Goal: Task Accomplishment & Management: Manage account settings

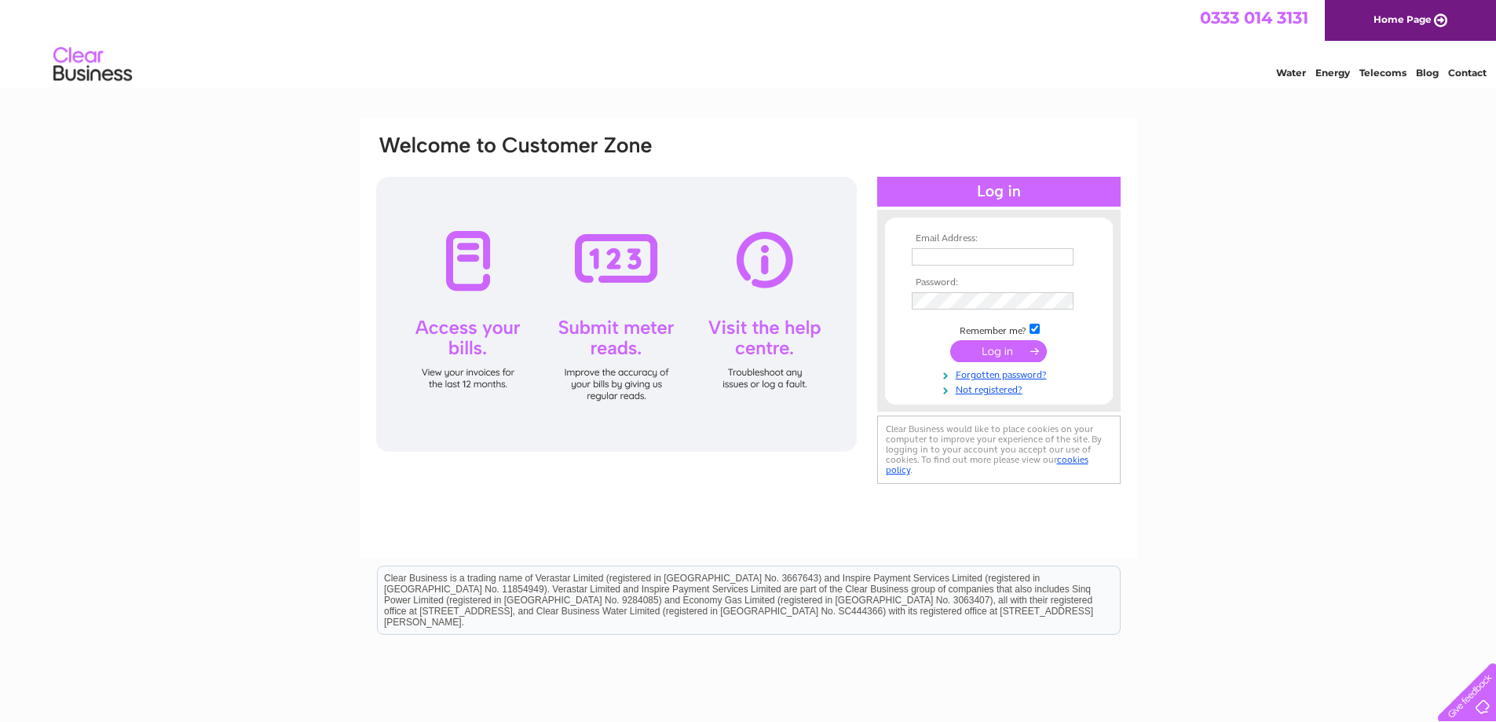
type input "hardingmotors@hotmail.co.uk"
click at [995, 349] on input "submit" at bounding box center [998, 351] width 97 height 22
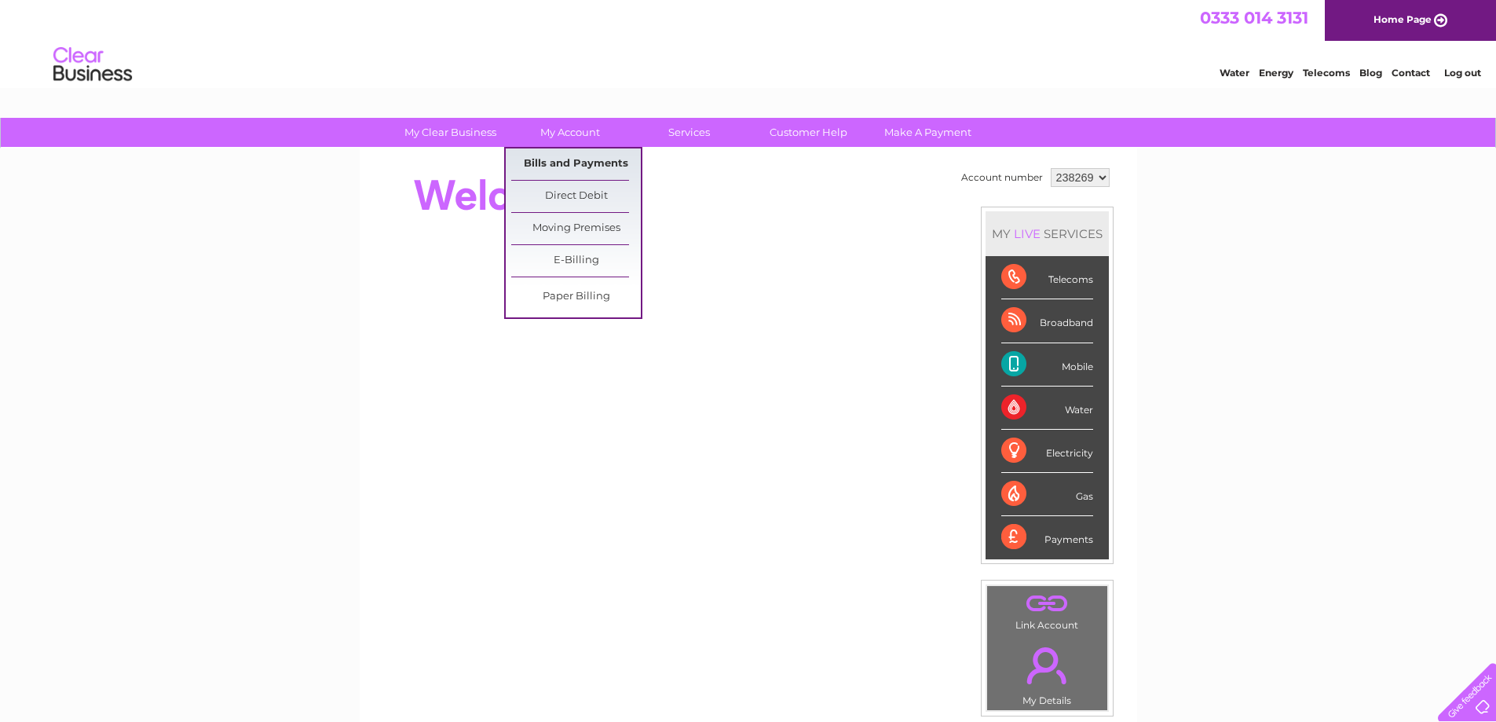
click at [581, 158] on link "Bills and Payments" at bounding box center [576, 163] width 130 height 31
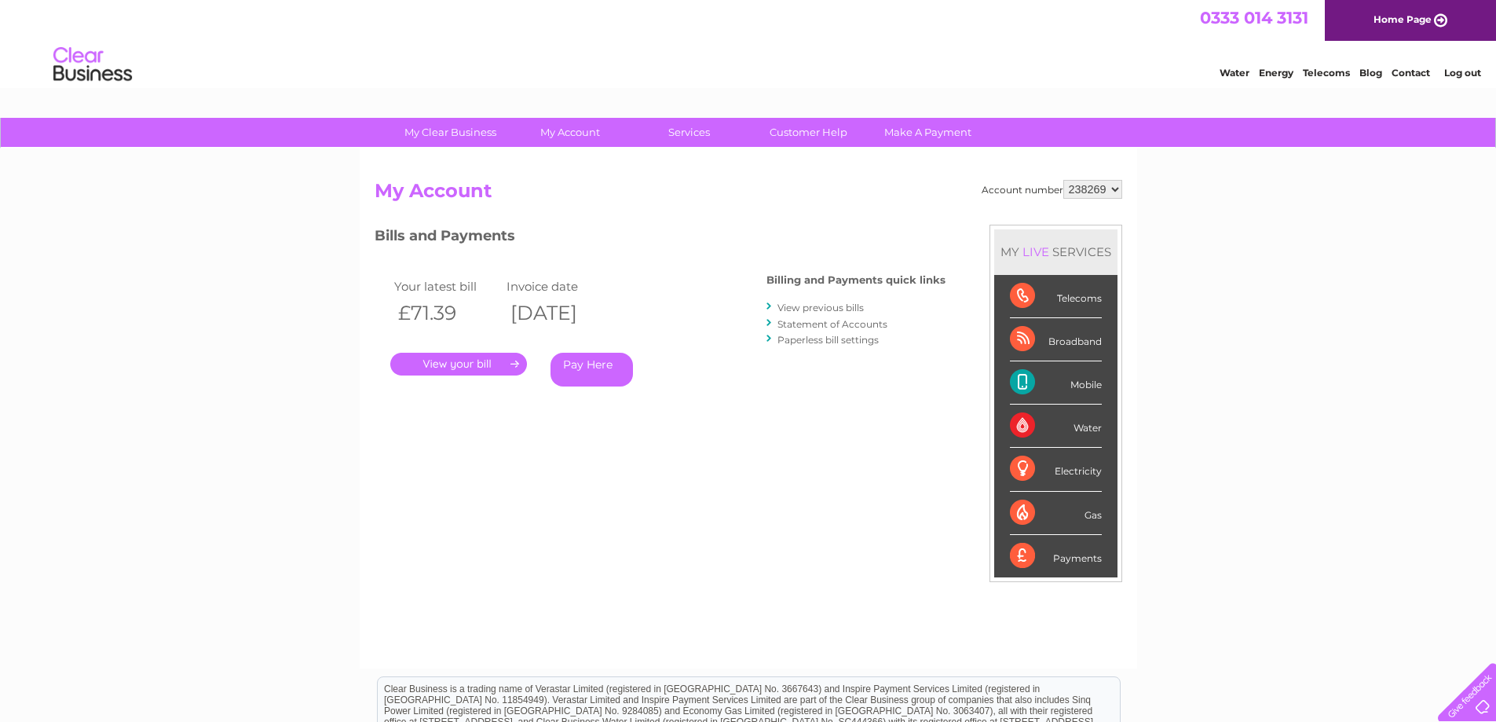
click at [457, 360] on link "." at bounding box center [458, 364] width 137 height 23
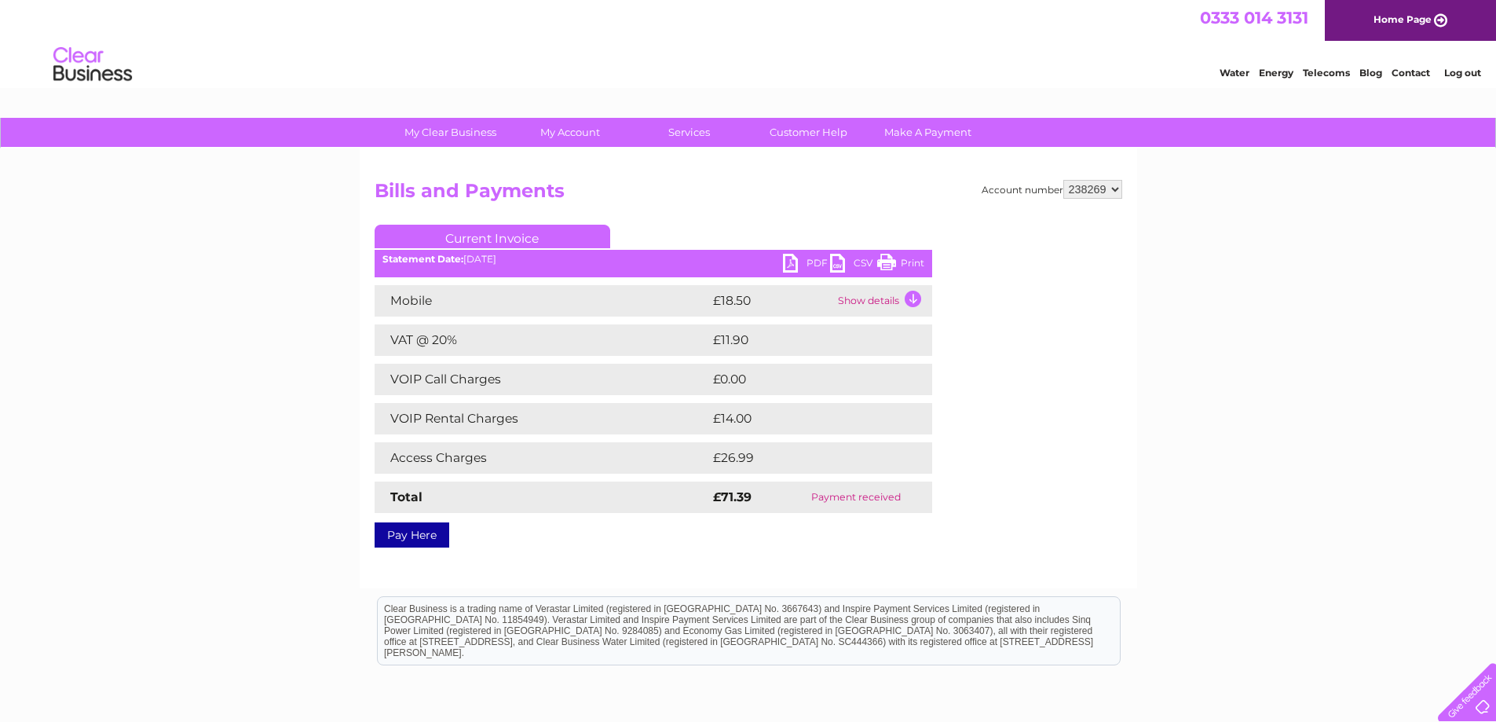
click at [911, 298] on td "Show details" at bounding box center [883, 300] width 98 height 31
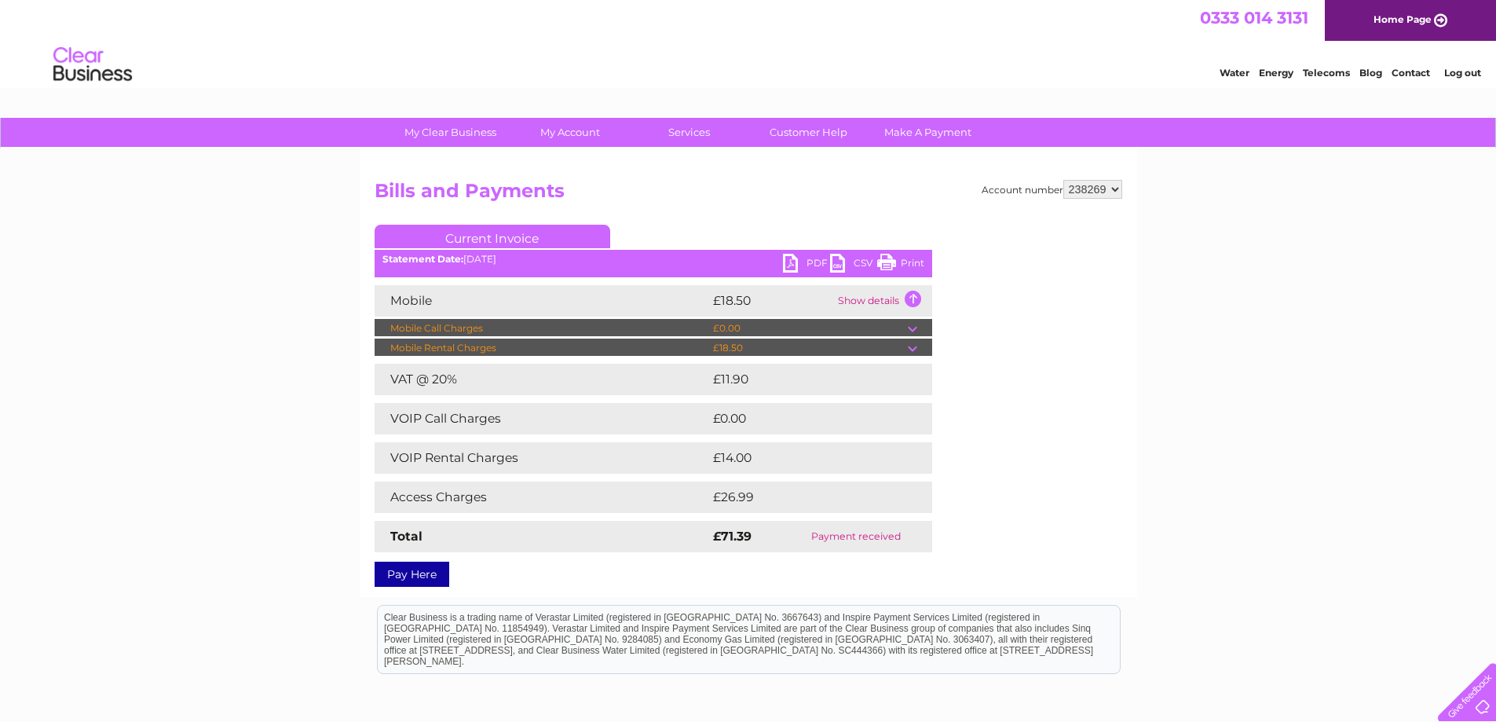
click at [911, 298] on td "Show details" at bounding box center [883, 300] width 98 height 31
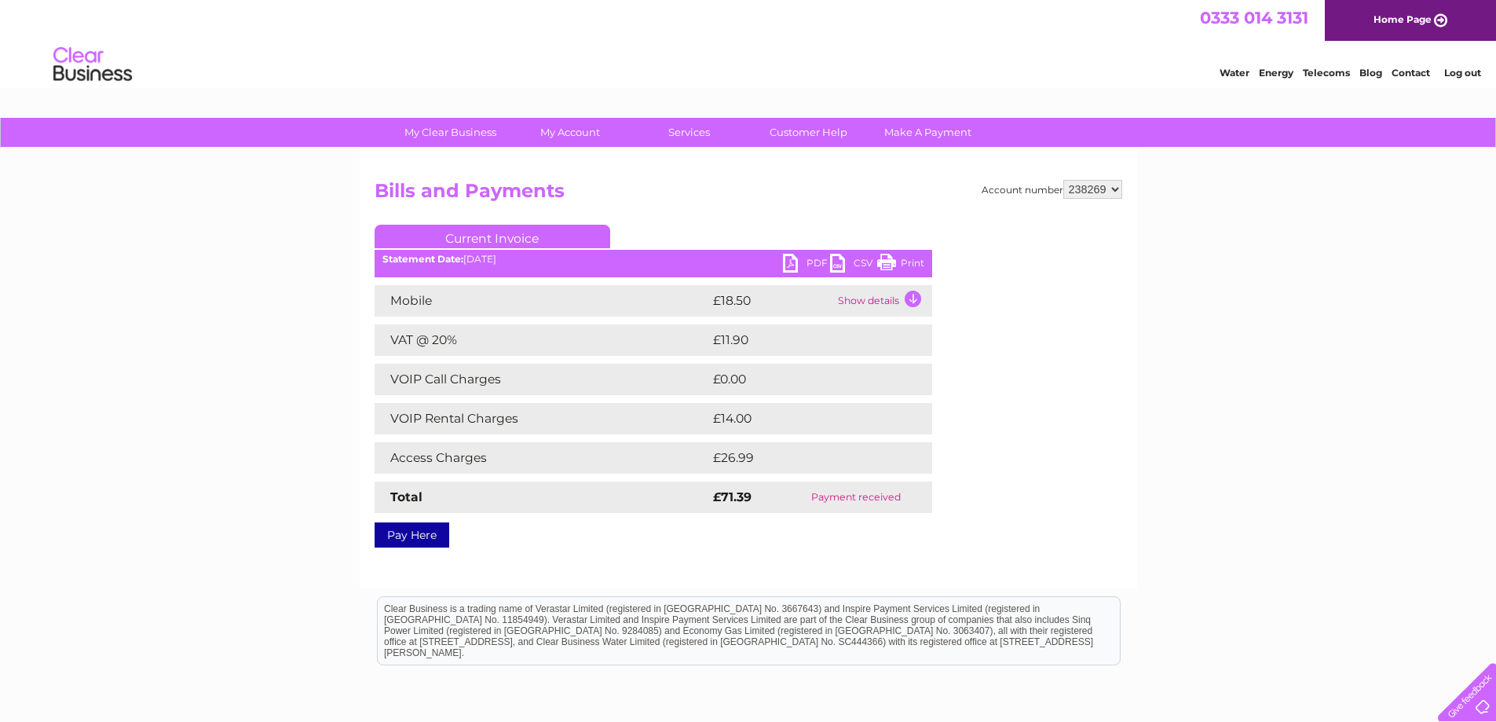
click at [911, 298] on td "Show details" at bounding box center [883, 300] width 98 height 31
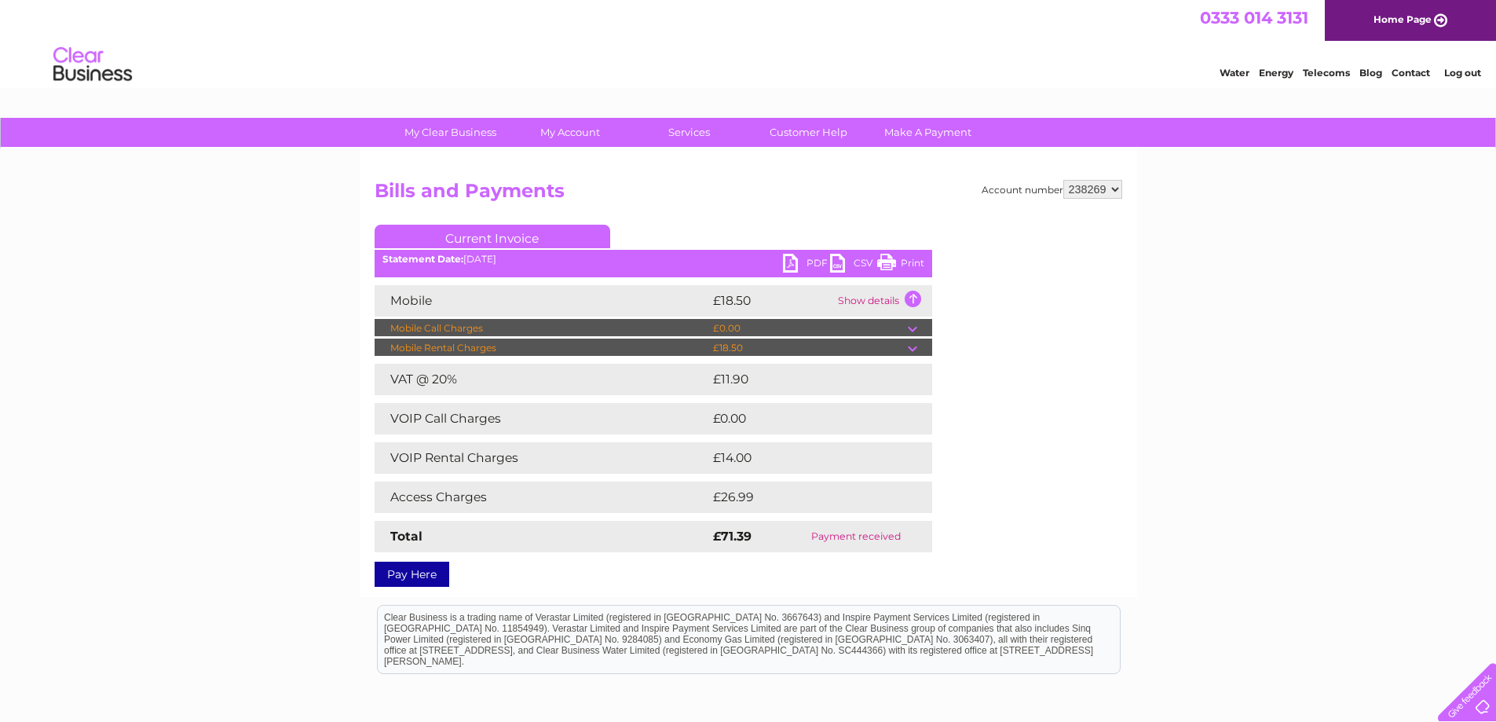
click at [908, 347] on td at bounding box center [920, 347] width 24 height 19
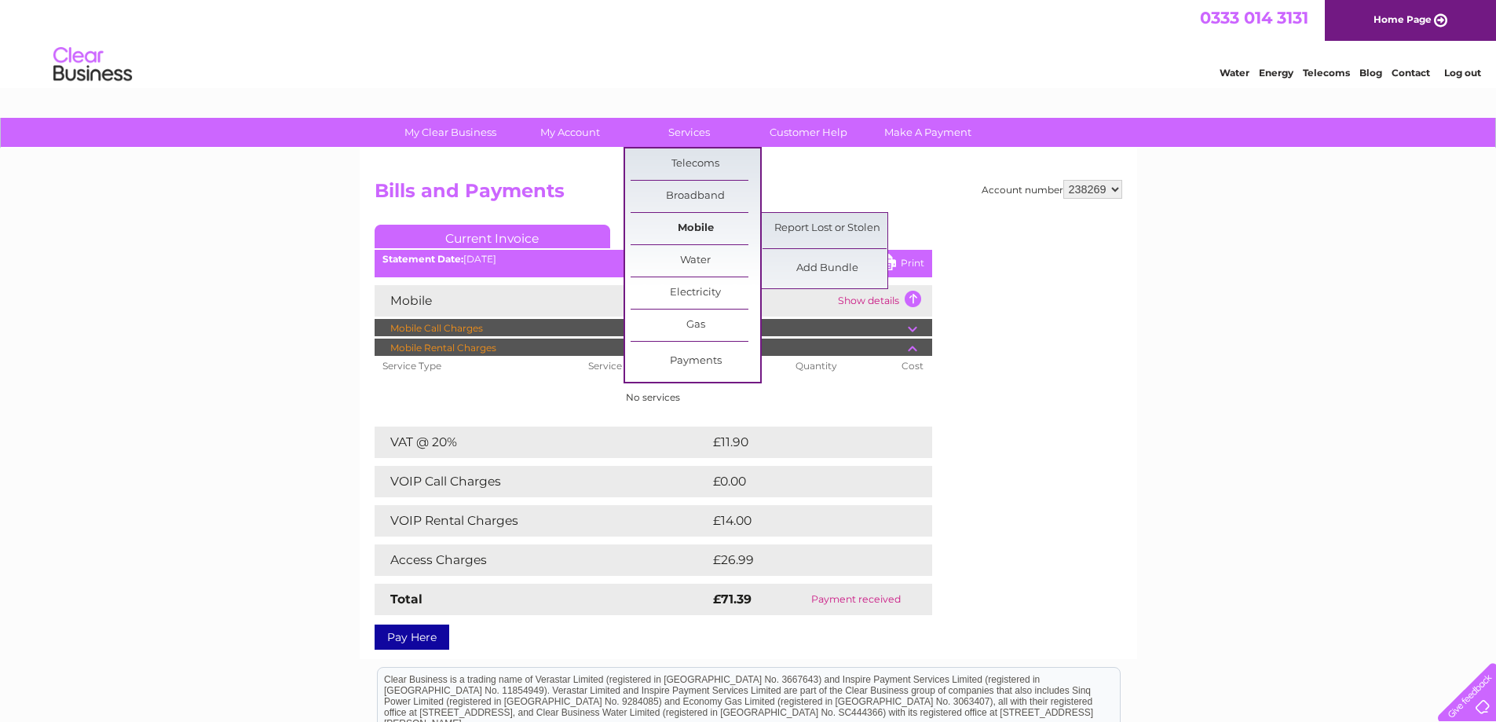
click at [700, 232] on link "Mobile" at bounding box center [695, 228] width 130 height 31
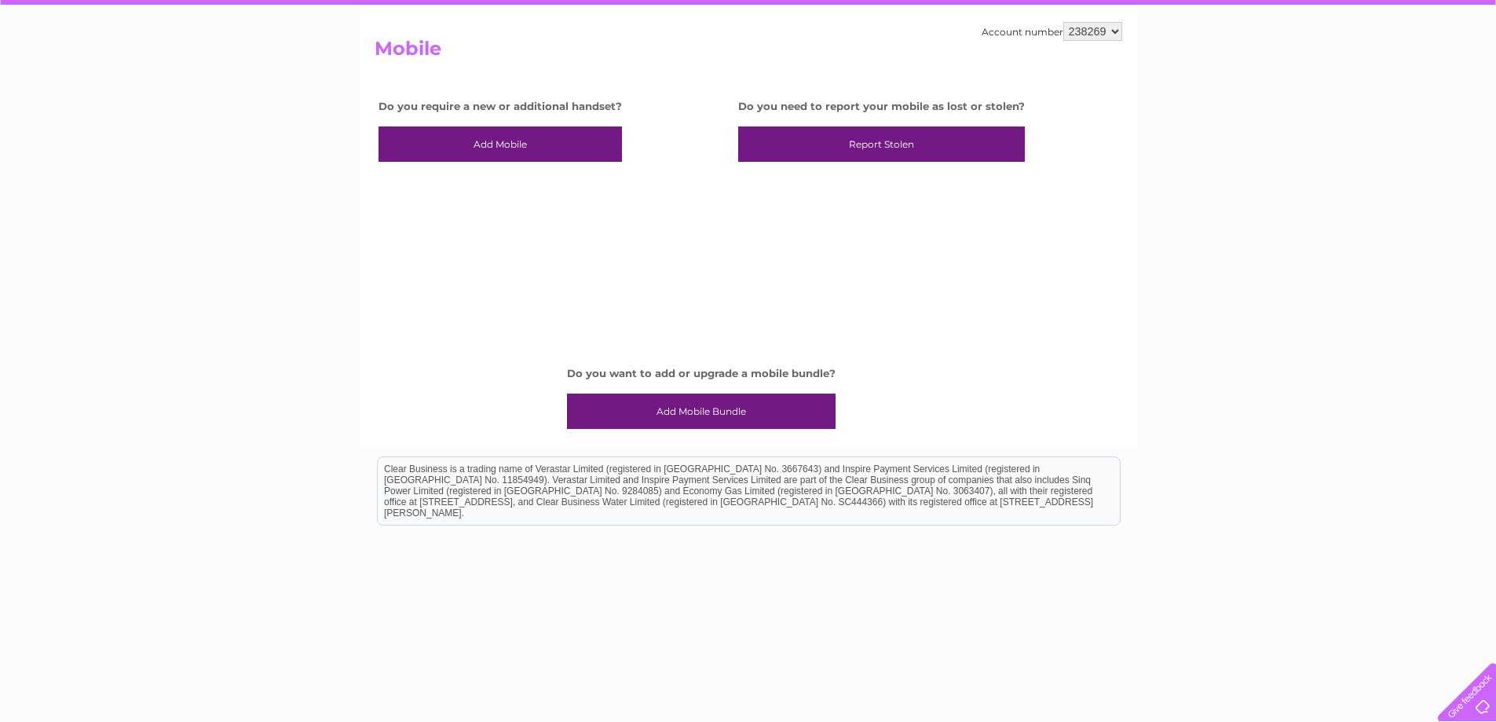
scroll to position [149, 0]
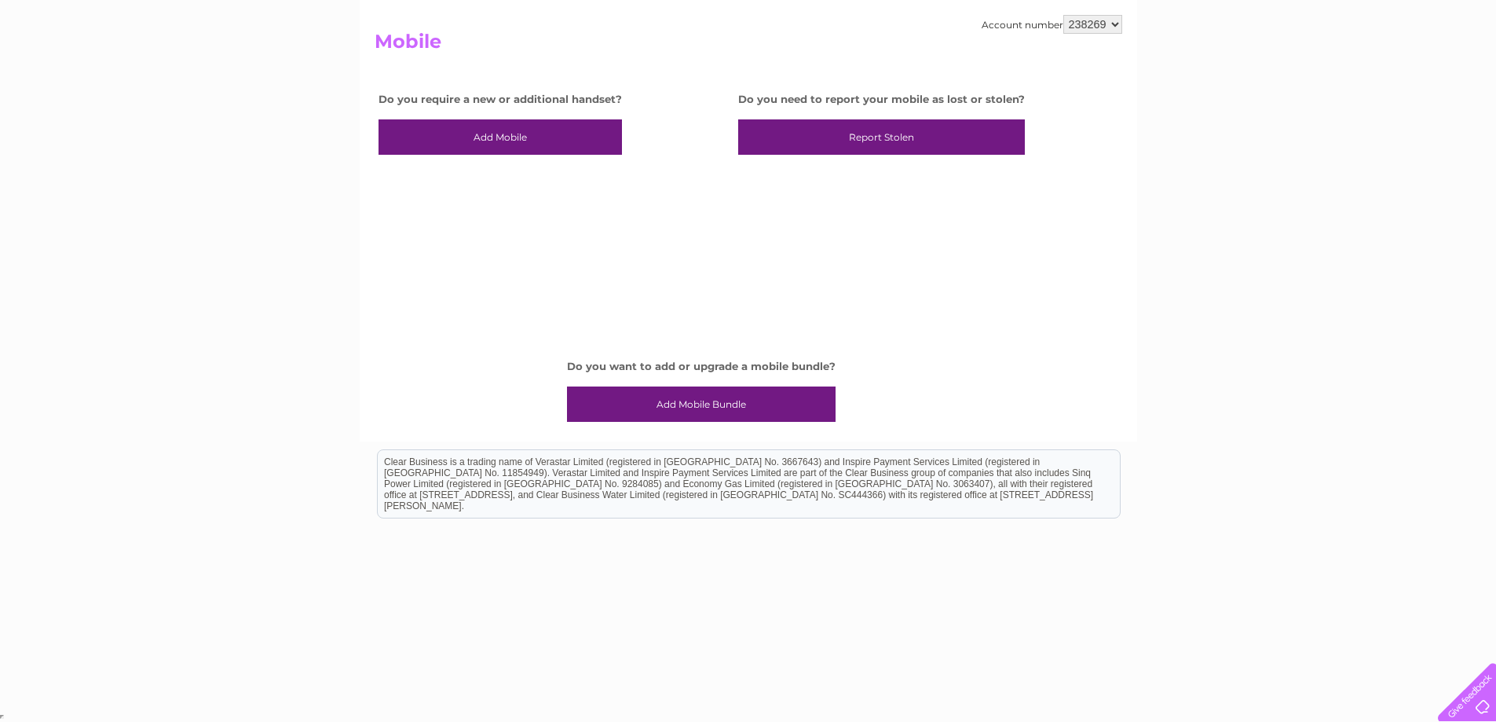
click at [717, 410] on link "Add Mobile Bundle" at bounding box center [701, 404] width 269 height 36
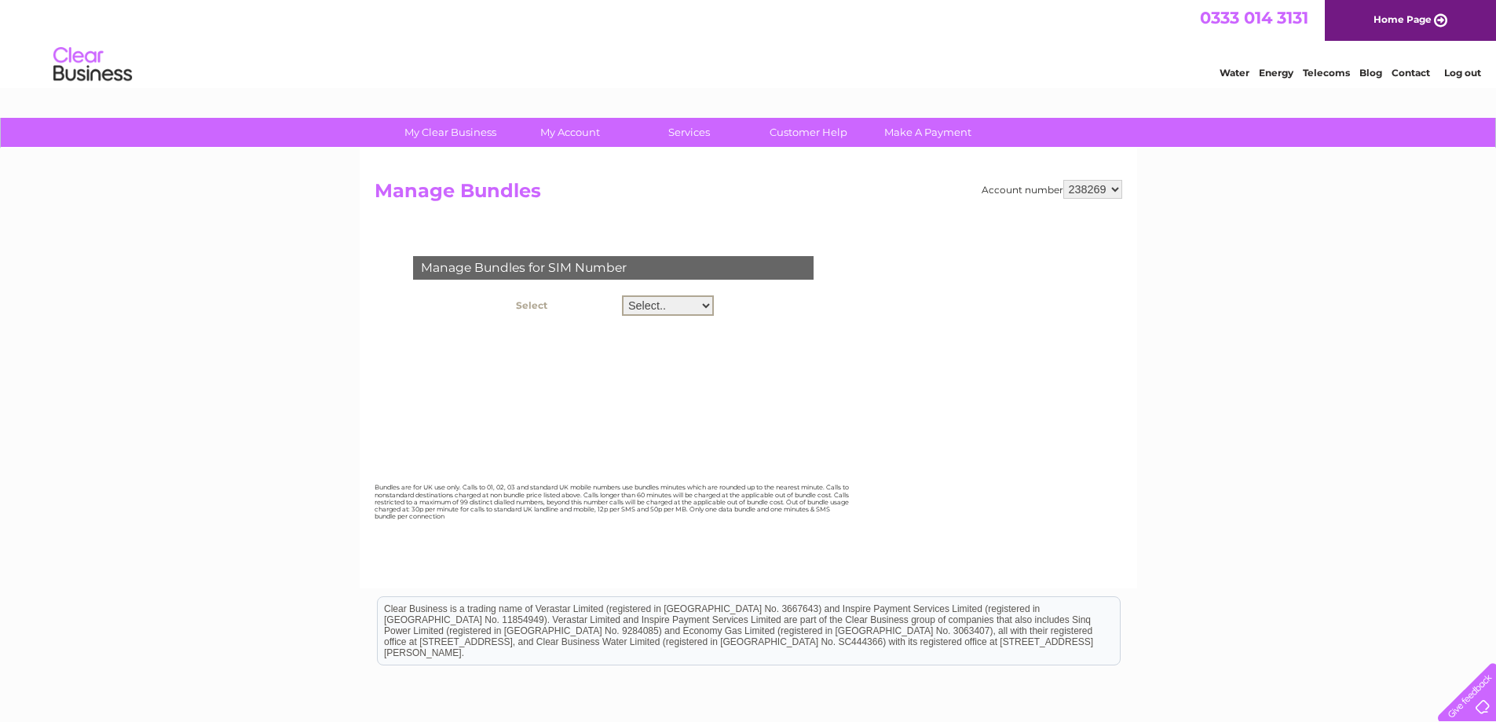
click at [707, 303] on select "Select.. 07422667682" at bounding box center [668, 305] width 92 height 20
select select "127043"
click at [622, 295] on select "Select.. 07422667682" at bounding box center [668, 305] width 92 height 20
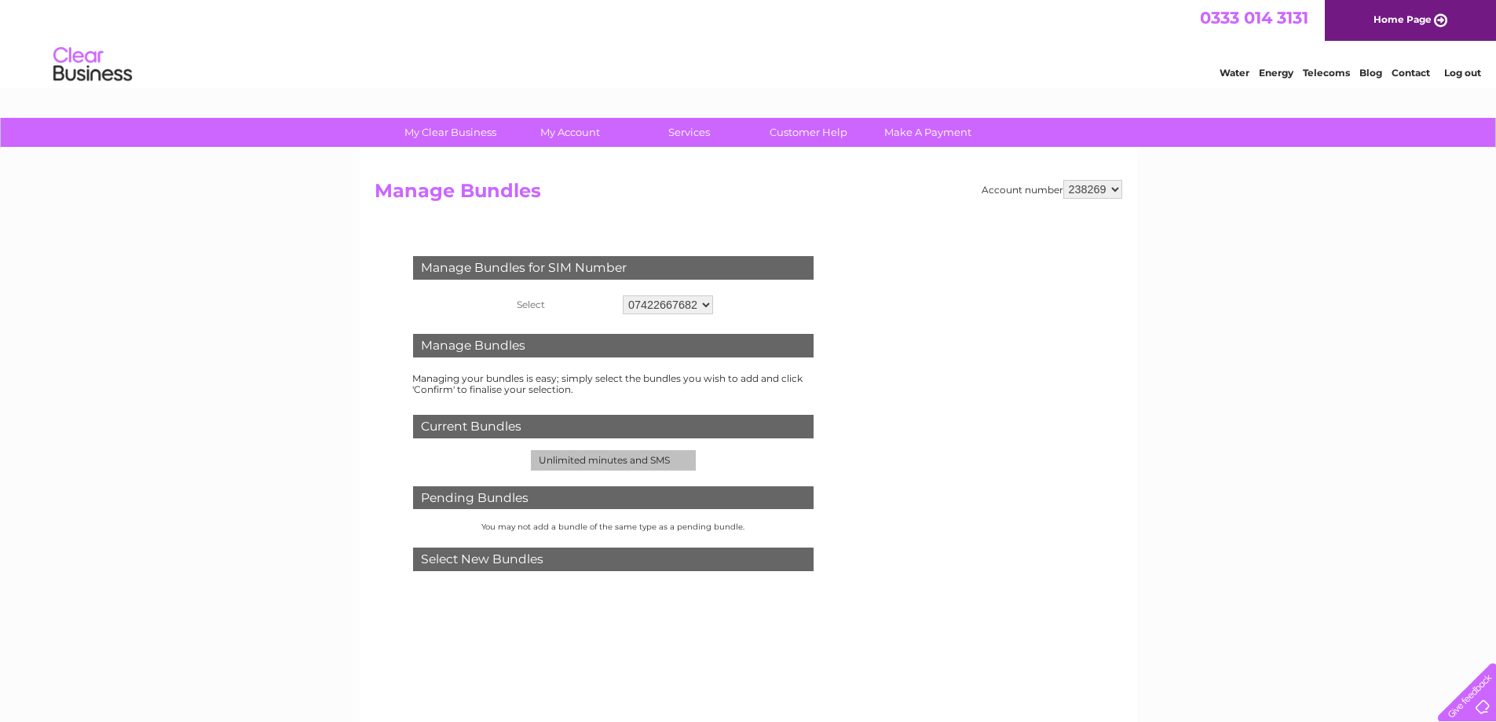
click at [496, 561] on div "Select New Bundles" at bounding box center [613, 559] width 400 height 24
click at [419, 559] on div "Select New Bundles" at bounding box center [613, 559] width 400 height 24
click at [800, 123] on link "Customer Help" at bounding box center [809, 132] width 130 height 29
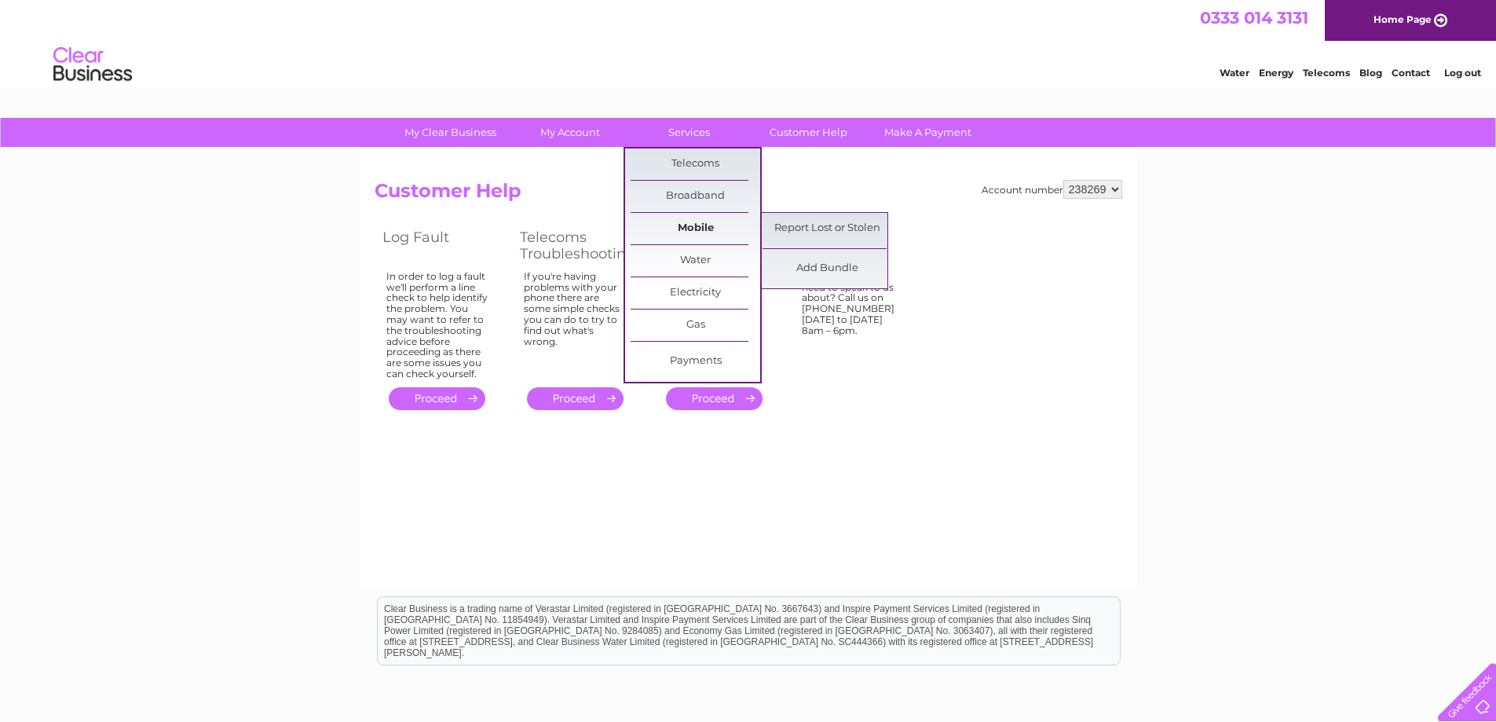
click at [695, 225] on link "Mobile" at bounding box center [695, 228] width 130 height 31
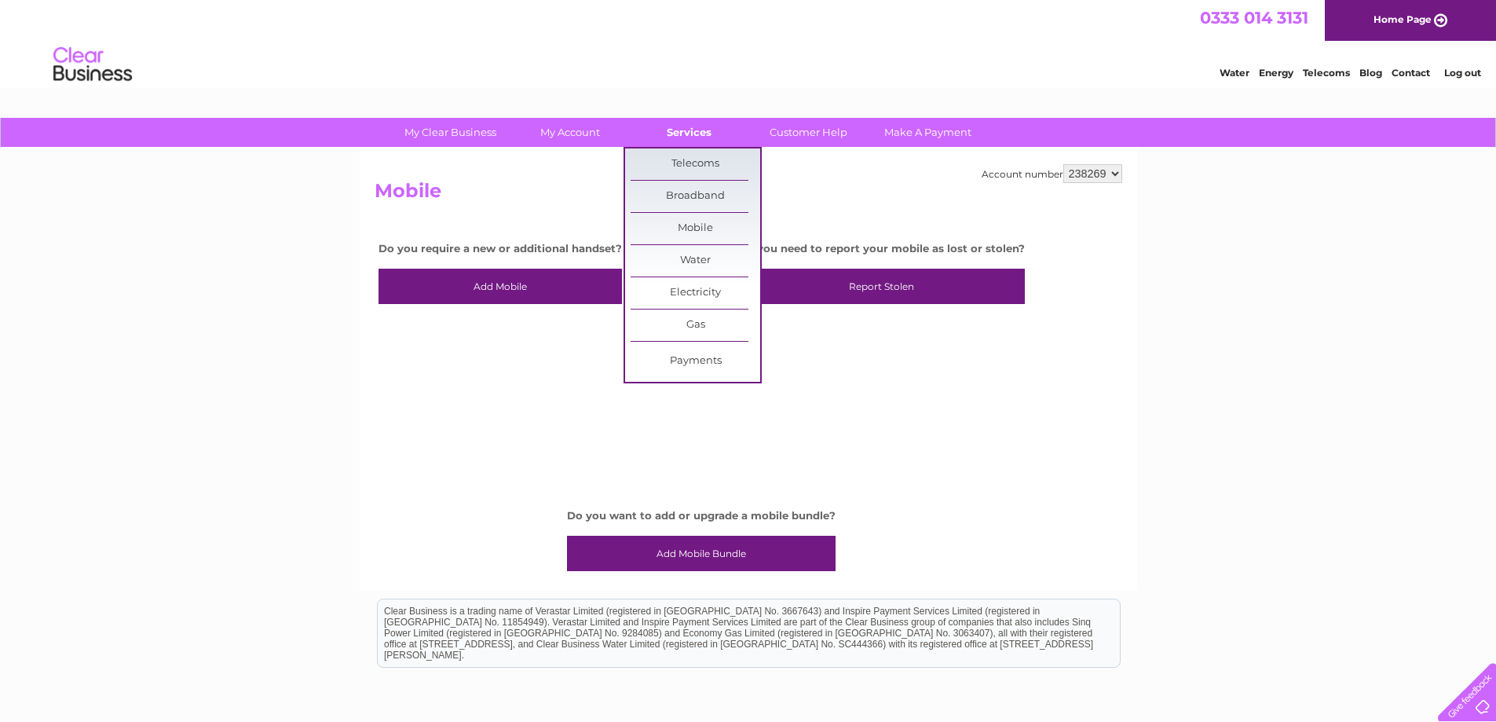
click at [702, 131] on link "Services" at bounding box center [689, 132] width 130 height 29
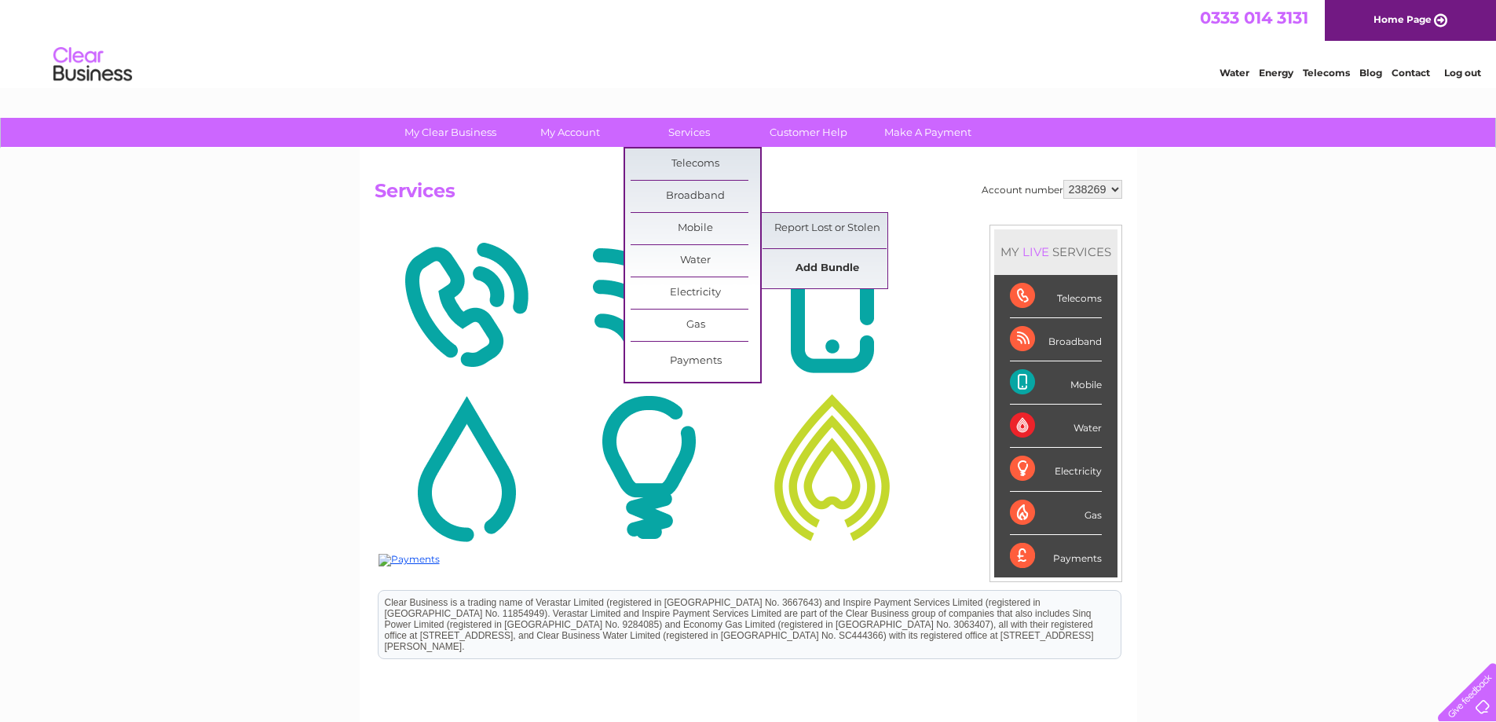
click at [842, 269] on link "Add Bundle" at bounding box center [827, 268] width 130 height 31
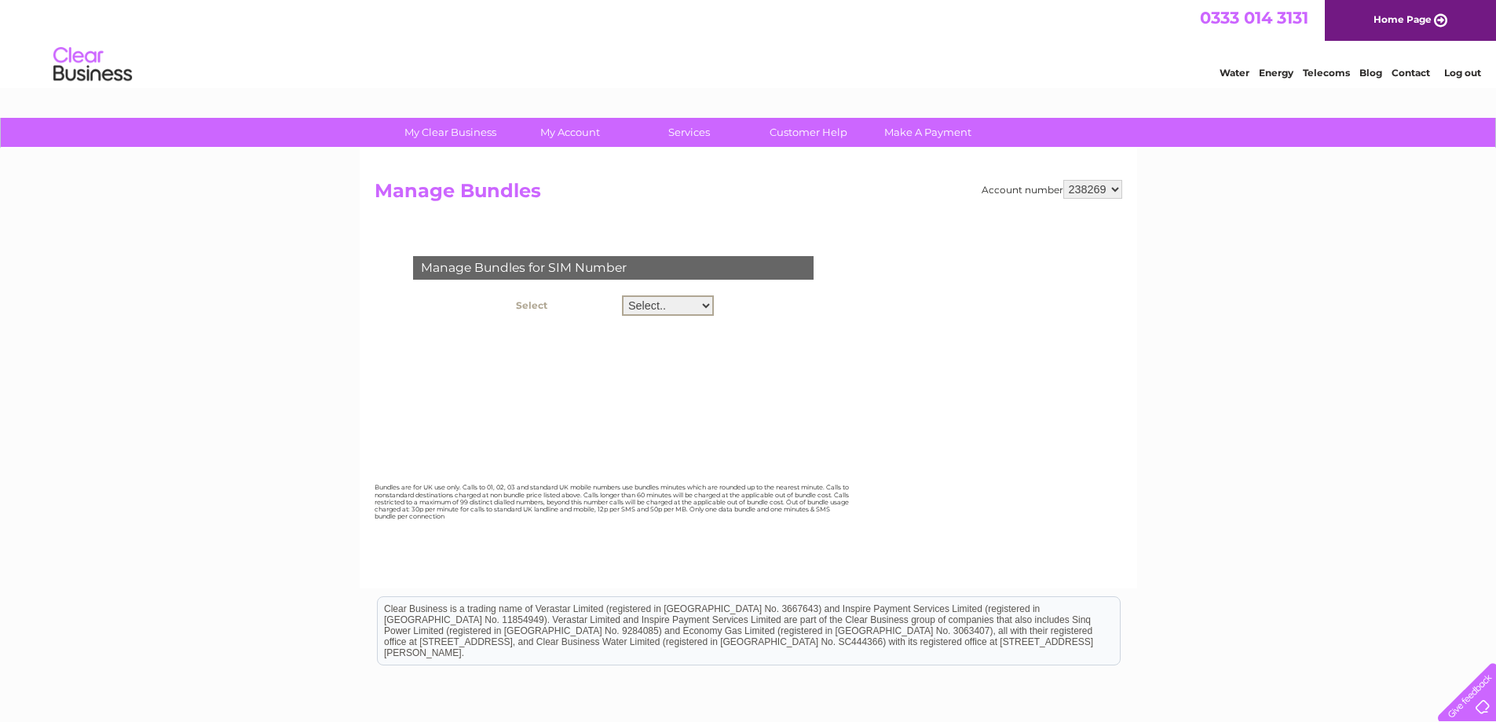
click at [703, 305] on select "Select.. 07422667682" at bounding box center [668, 305] width 92 height 20
select select "127043"
click at [622, 295] on select "Select.. 07422667682" at bounding box center [668, 305] width 92 height 20
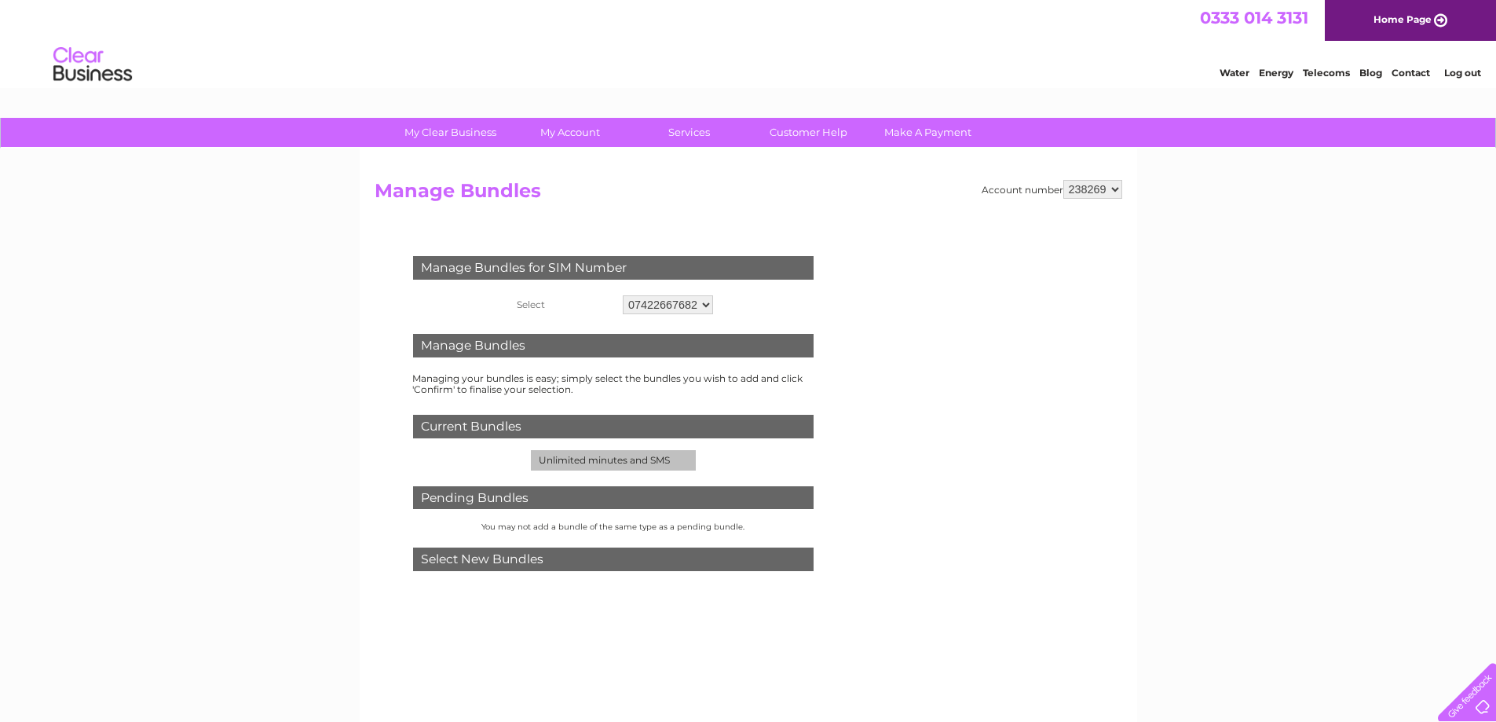
click at [478, 563] on div "Select New Bundles" at bounding box center [613, 559] width 400 height 24
click at [626, 557] on div "Select New Bundles" at bounding box center [613, 559] width 400 height 24
click at [807, 126] on link "Customer Help" at bounding box center [809, 132] width 130 height 29
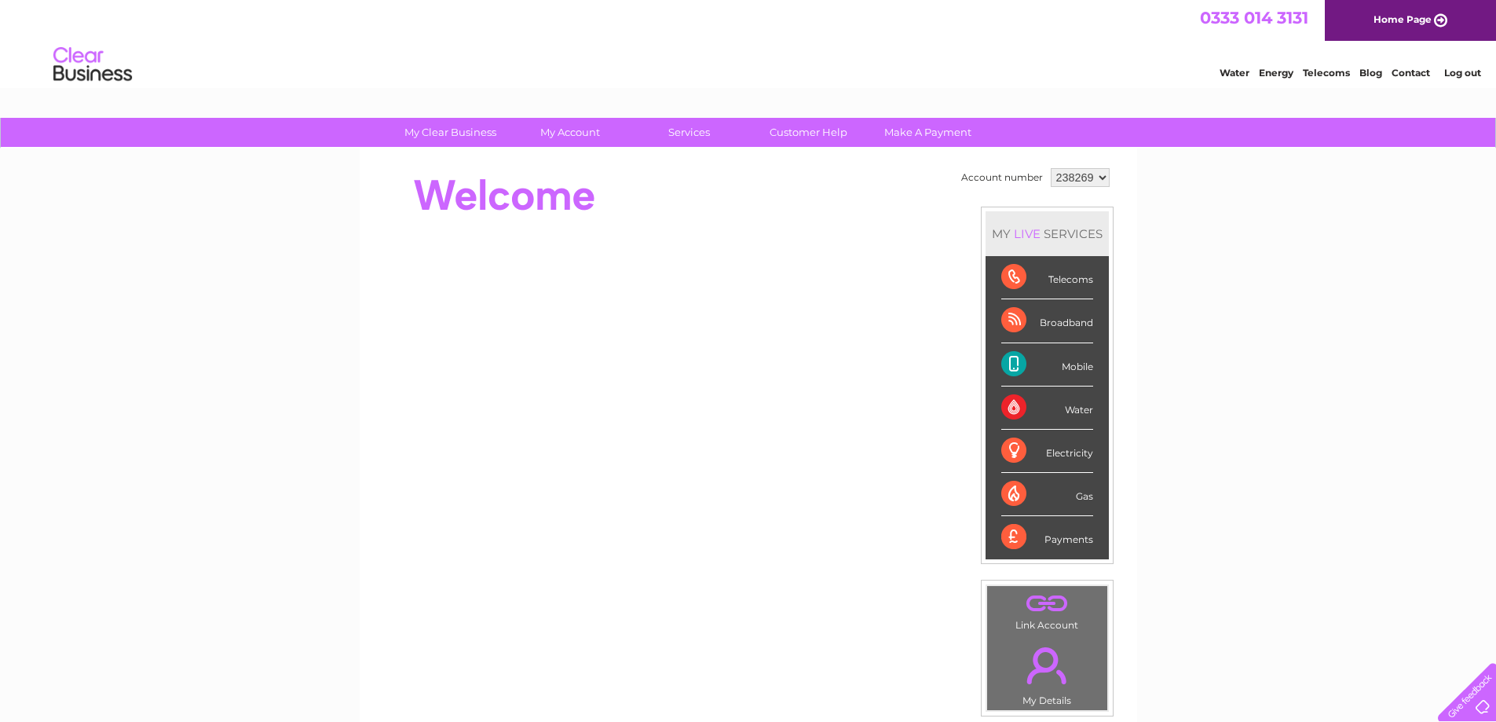
click at [1018, 363] on div "Mobile" at bounding box center [1047, 364] width 92 height 43
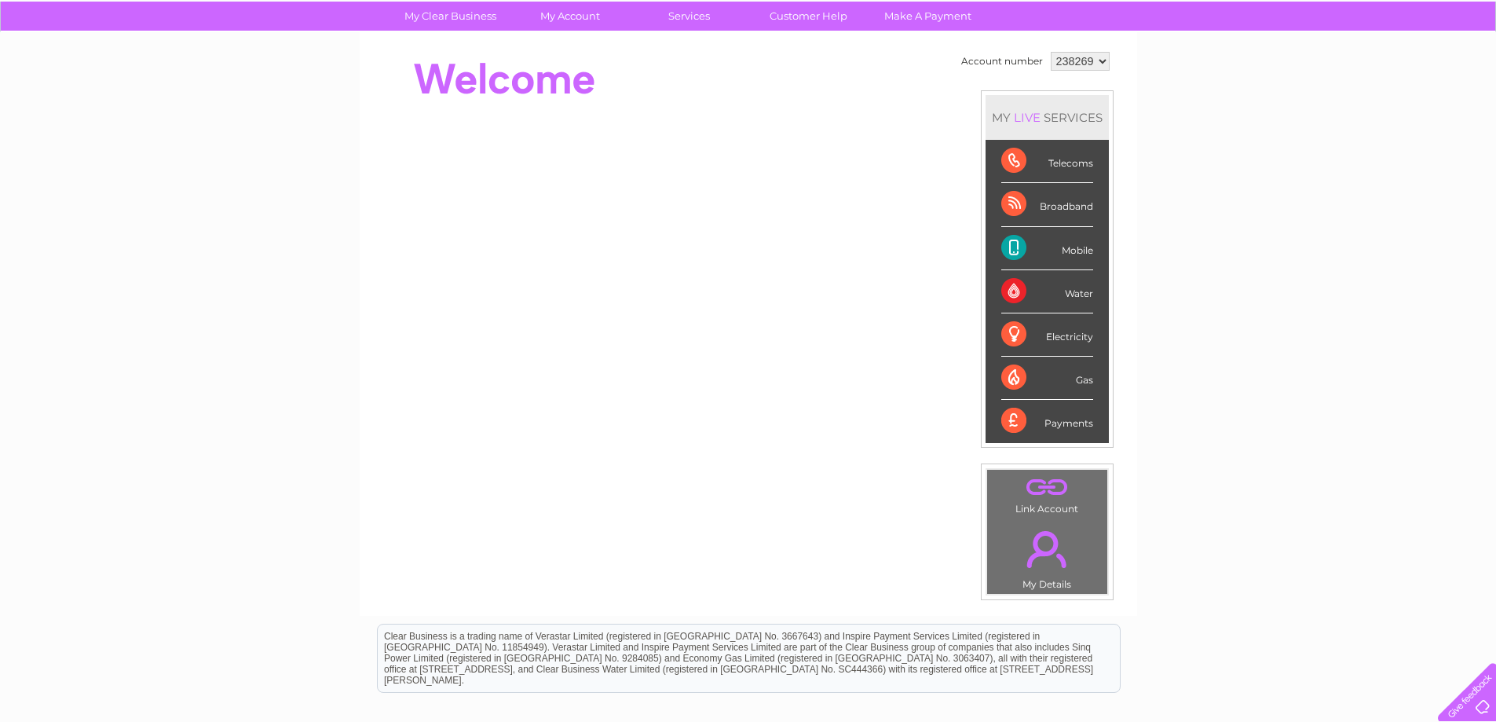
scroll to position [79, 0]
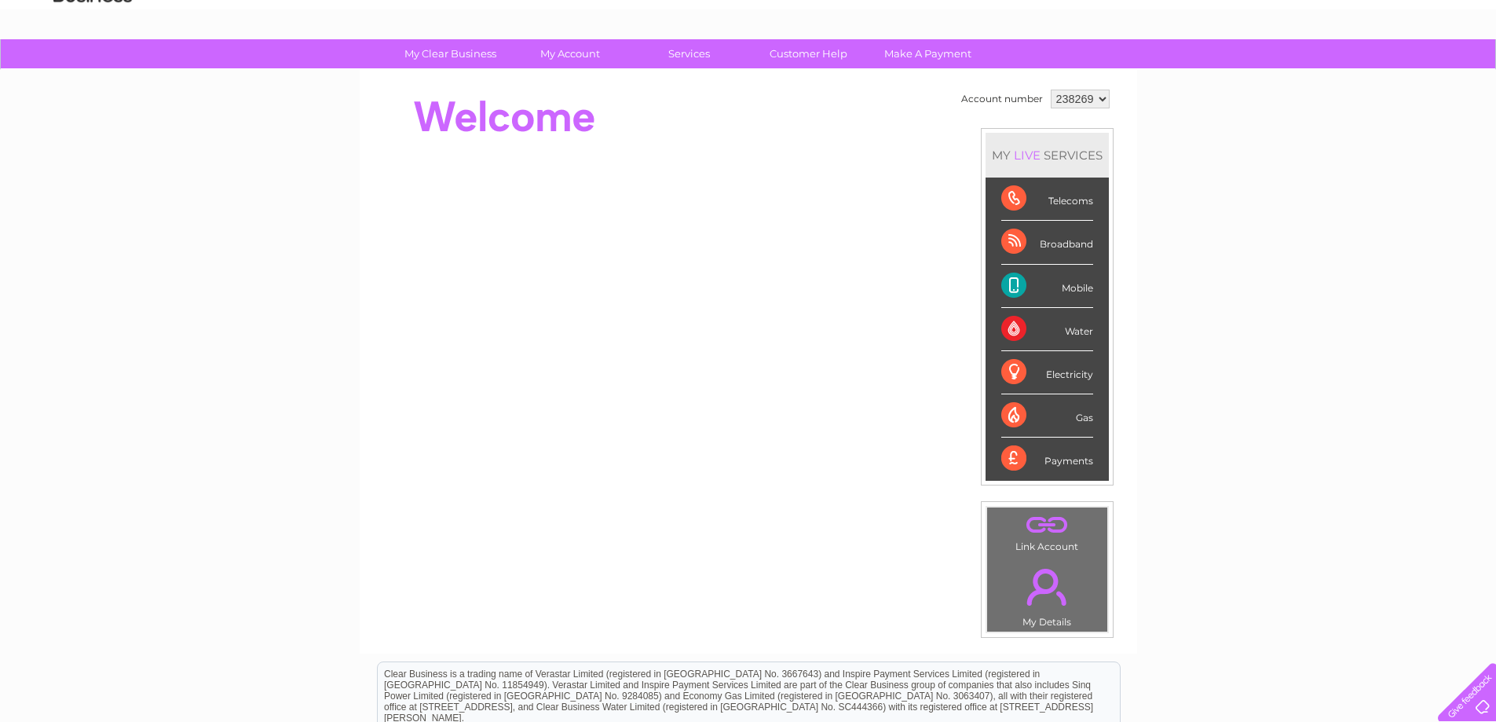
click at [1011, 286] on div "Mobile" at bounding box center [1047, 286] width 92 height 43
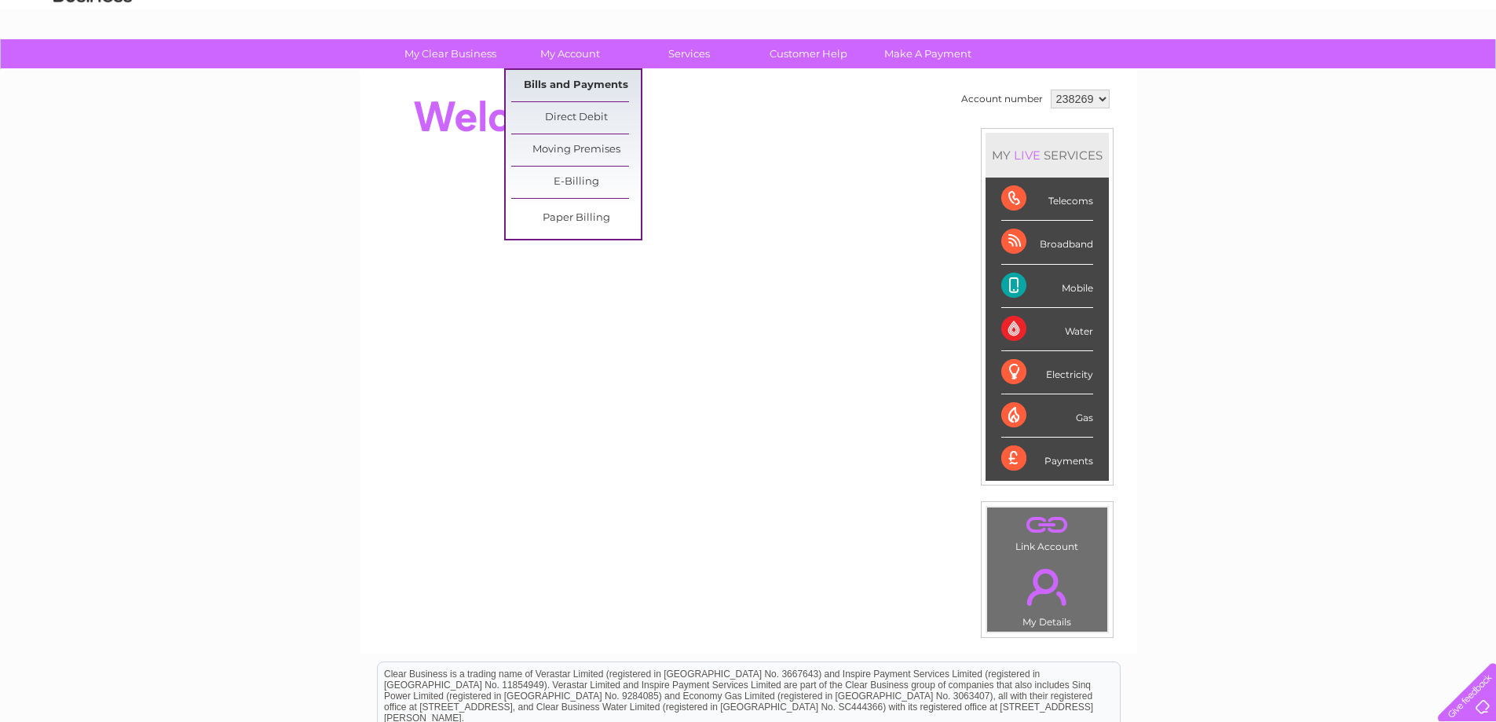
click at [595, 79] on link "Bills and Payments" at bounding box center [576, 85] width 130 height 31
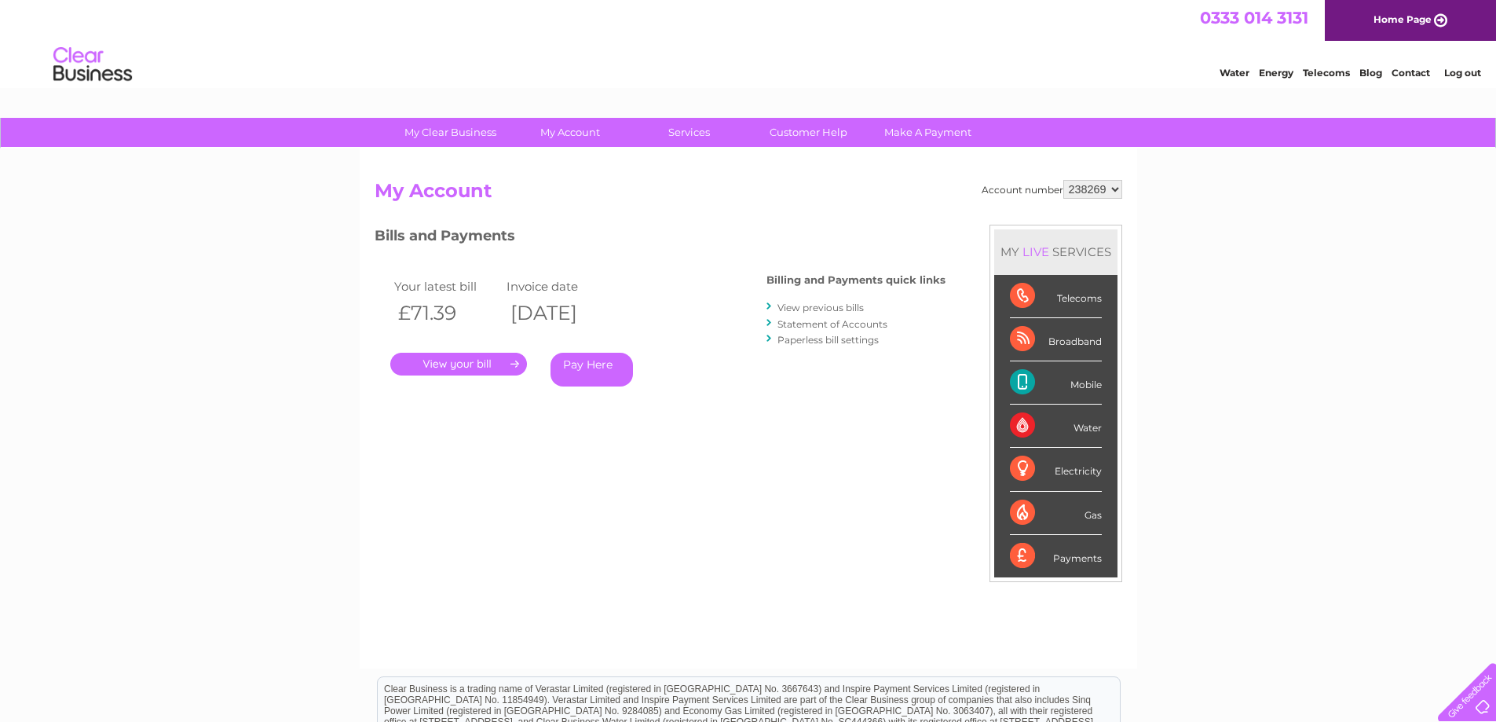
click at [835, 310] on link "View previous bills" at bounding box center [820, 308] width 86 height 12
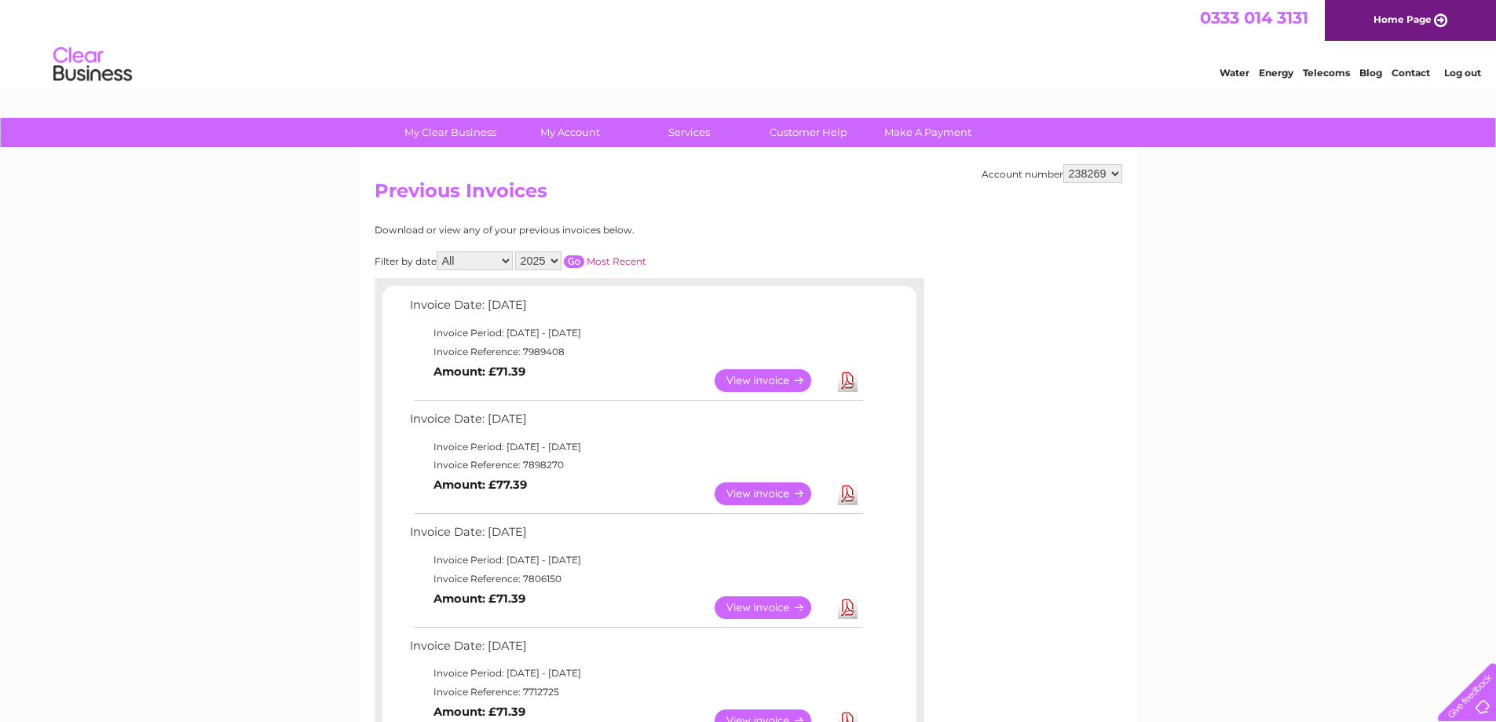
click at [778, 382] on link "View" at bounding box center [771, 380] width 115 height 23
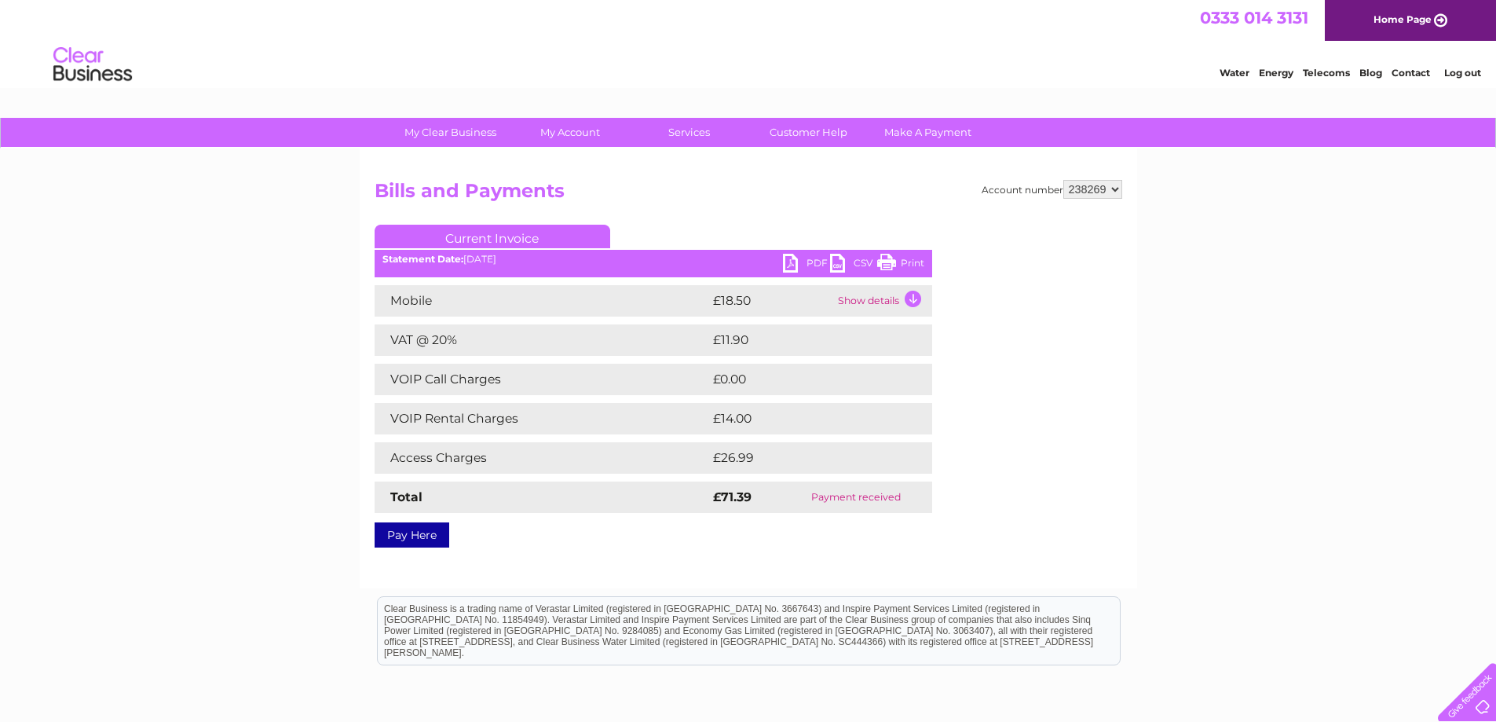
drag, startPoint x: 888, startPoint y: 261, endPoint x: 1176, endPoint y: 26, distance: 371.7
click at [888, 261] on link "Print" at bounding box center [900, 265] width 47 height 23
